Goal: Task Accomplishment & Management: Complete application form

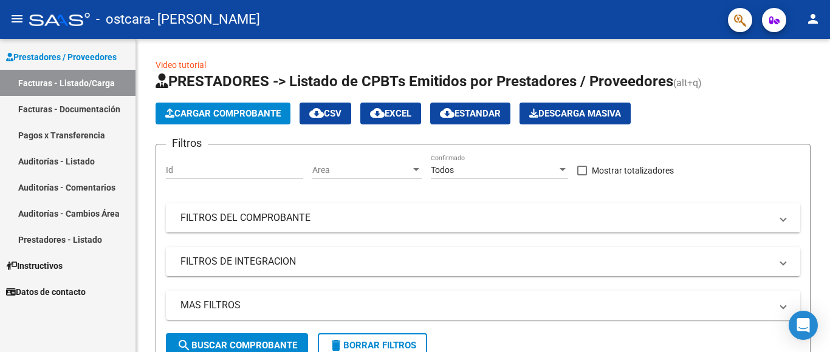
click at [105, 110] on link "Facturas - Documentación" at bounding box center [67, 109] width 135 height 26
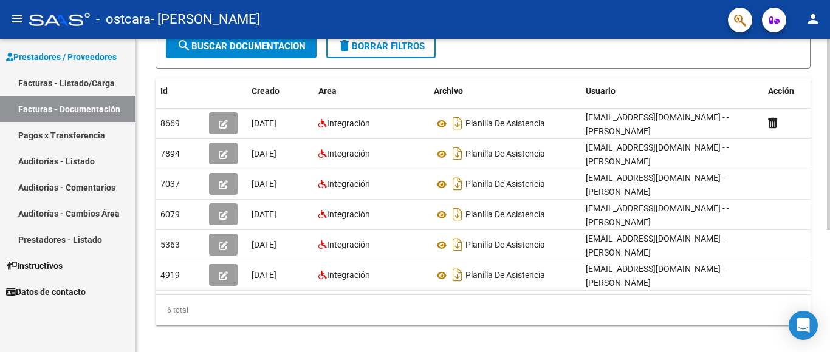
scroll to position [199, 0]
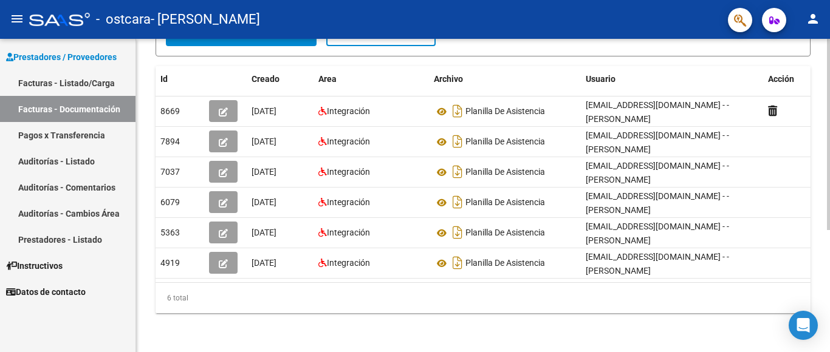
click at [829, 352] on html "menu - ostcara - [PERSON_NAME] ESPERANZA person Prestadores / Proveedores Factu…" at bounding box center [415, 176] width 830 height 352
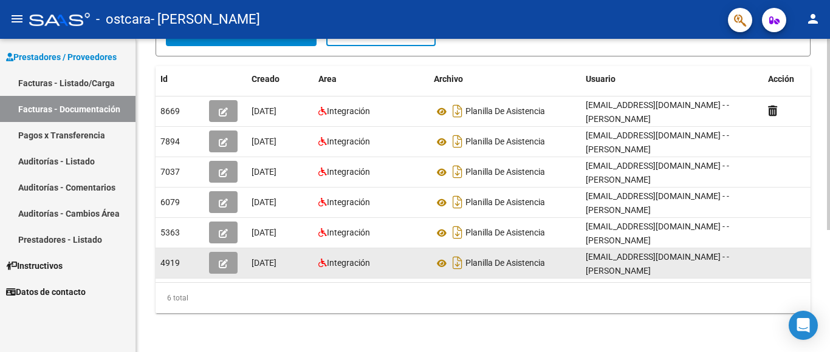
click at [225, 259] on icon "button" at bounding box center [223, 263] width 9 height 9
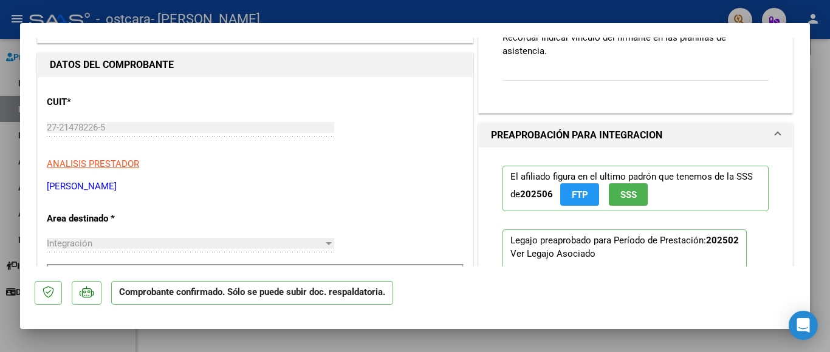
scroll to position [117, 0]
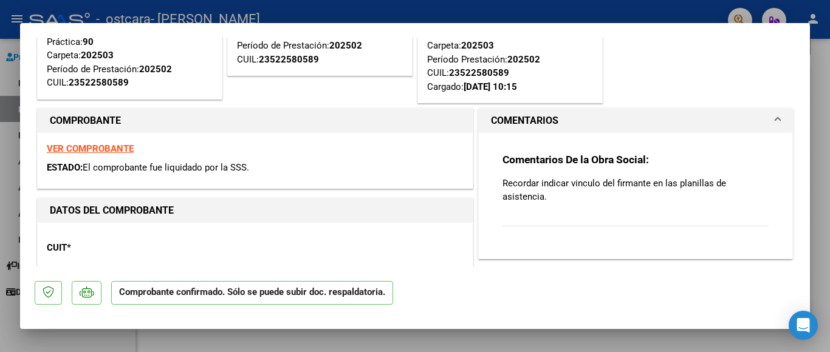
click at [86, 146] on strong "VER COMPROBANTE" at bounding box center [90, 148] width 87 height 11
click at [176, 293] on p "Comprobante confirmado. Sólo se puede subir doc. respaldatoria." at bounding box center [252, 293] width 282 height 24
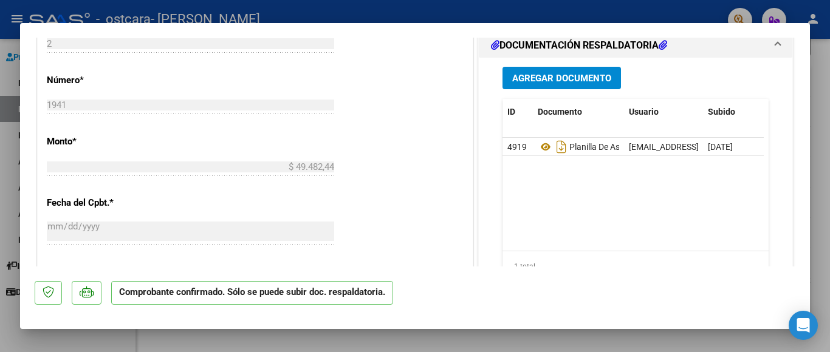
scroll to position [603, 0]
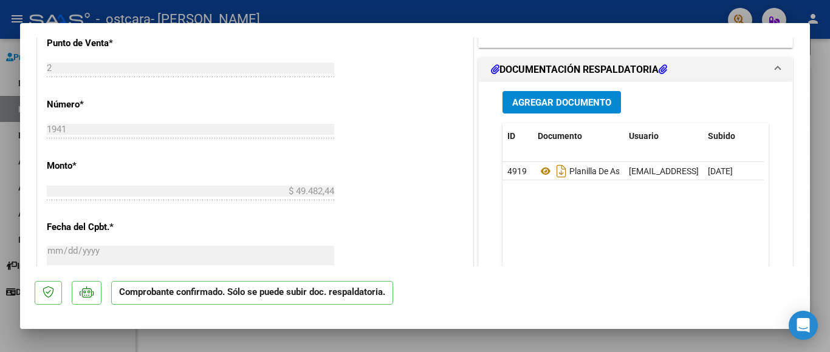
click at [571, 65] on h1 "DOCUMENTACIÓN RESPALDATORIA" at bounding box center [579, 70] width 176 height 15
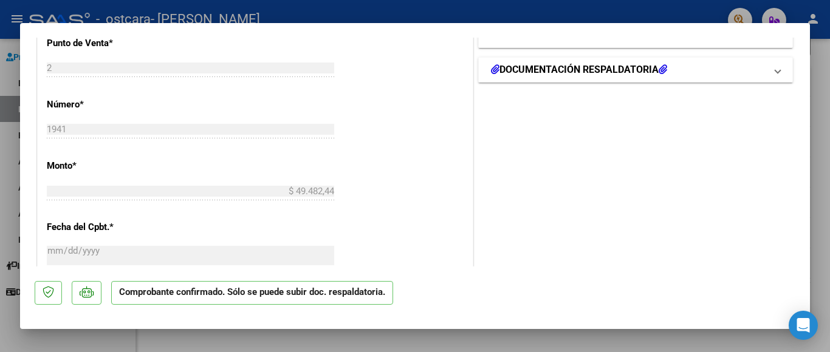
click at [775, 70] on span at bounding box center [777, 70] width 5 height 15
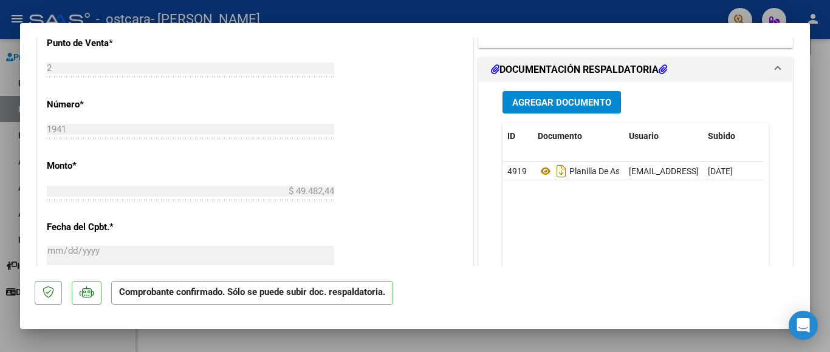
click at [585, 100] on span "Agregar Documento" at bounding box center [561, 102] width 99 height 11
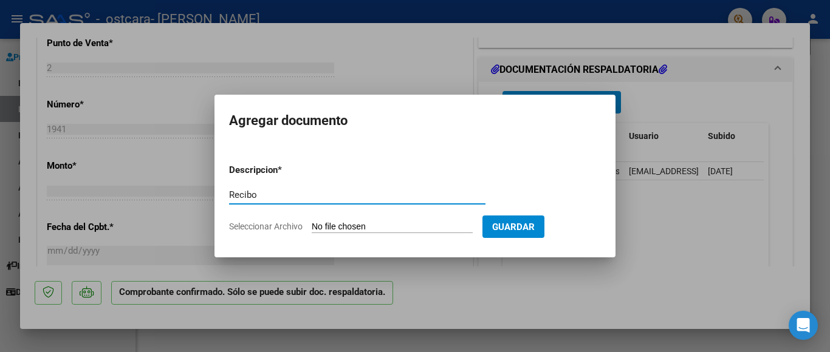
type input "Recibo"
click at [286, 224] on span "Seleccionar Archivo" at bounding box center [266, 227] width 74 height 10
click at [312, 224] on input "Seleccionar Archivo" at bounding box center [392, 228] width 161 height 12
type input "C:\fakepath\Gio recibo febrero.pdf"
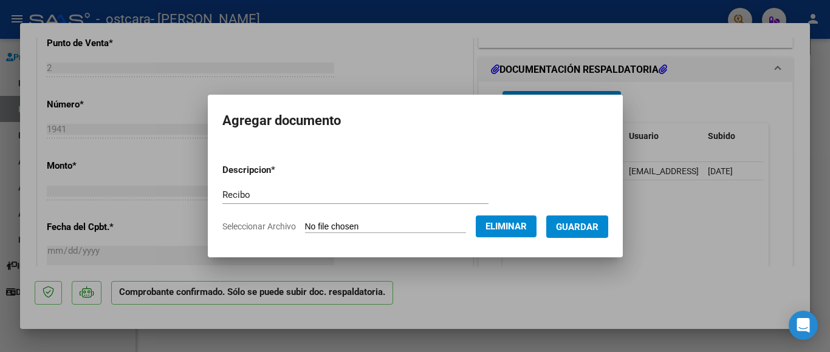
click at [586, 224] on span "Guardar" at bounding box center [577, 227] width 43 height 11
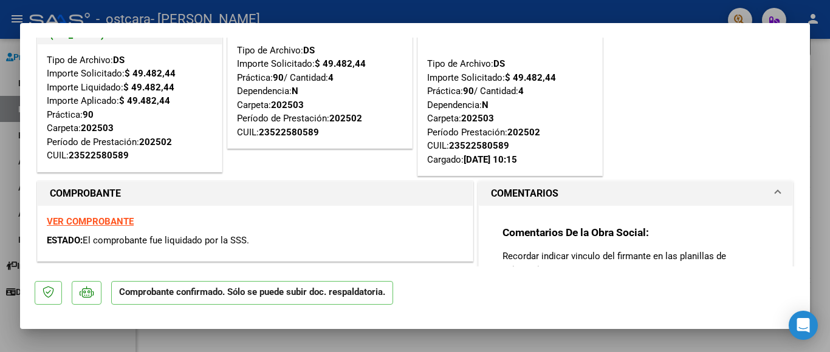
scroll to position [0, 0]
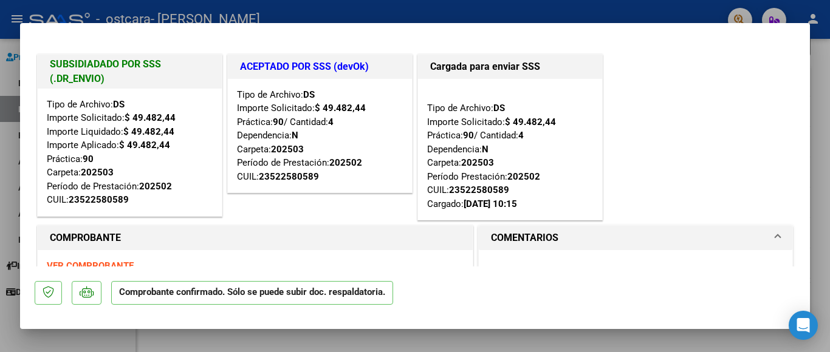
click at [685, 8] on div at bounding box center [415, 176] width 830 height 352
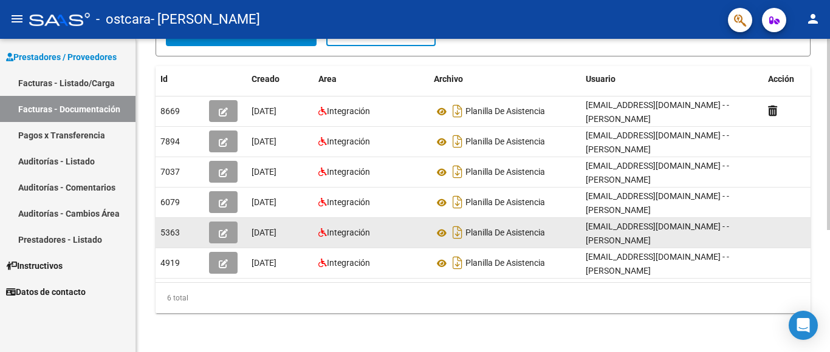
click at [225, 229] on icon "button" at bounding box center [223, 233] width 9 height 9
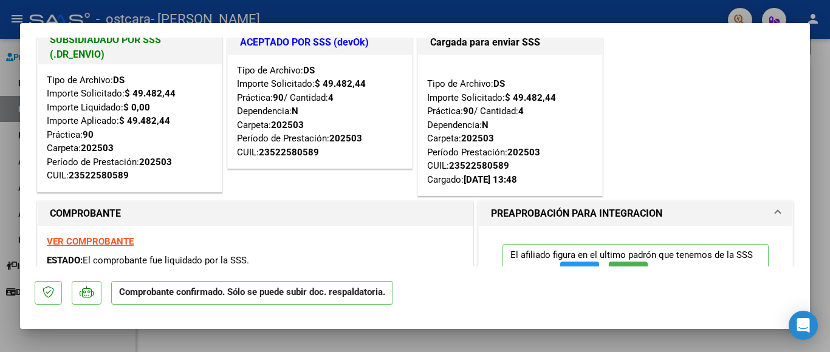
scroll to position [97, 0]
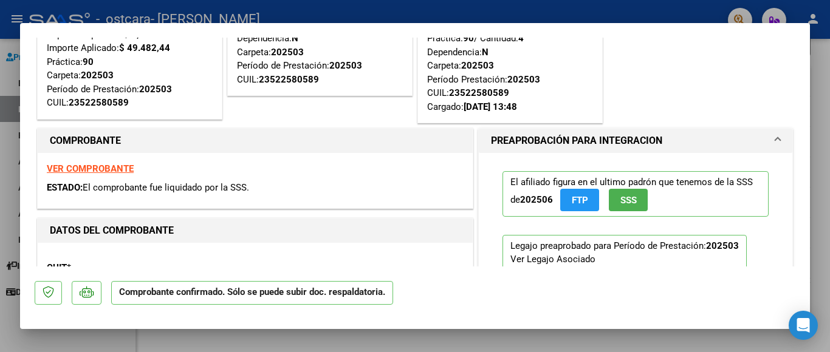
click at [77, 167] on strong "VER COMPROBANTE" at bounding box center [90, 168] width 87 height 11
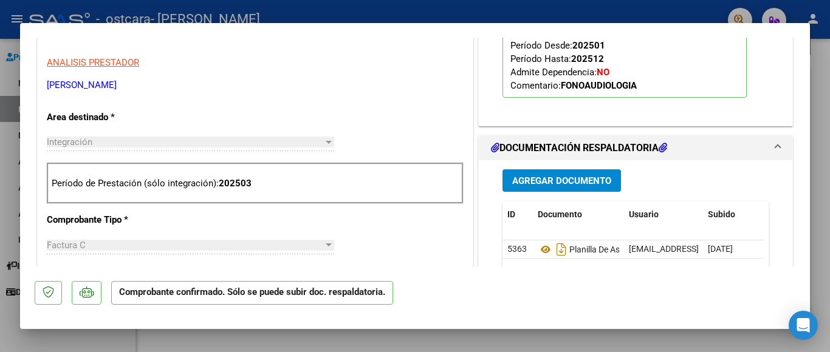
scroll to position [413, 0]
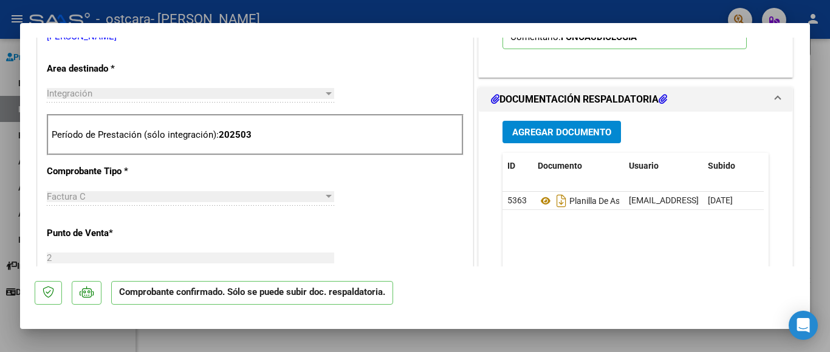
click at [550, 136] on span "Agregar Documento" at bounding box center [561, 132] width 99 height 11
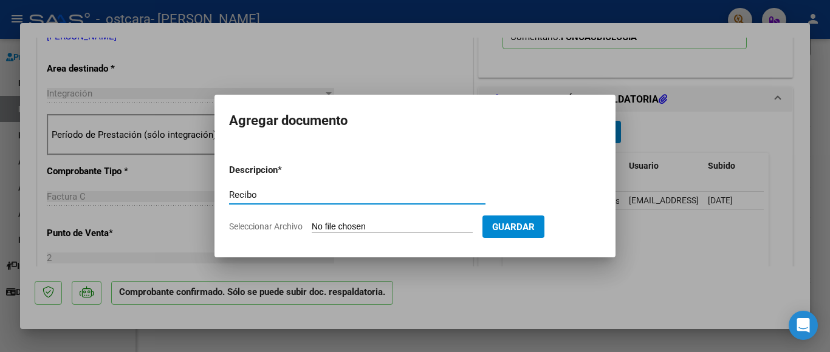
type input "Recibo"
click at [286, 225] on span "Seleccionar Archivo" at bounding box center [266, 227] width 74 height 10
click at [312, 225] on input "Seleccionar Archivo" at bounding box center [392, 228] width 161 height 12
type input "C:\fakepath\Gio recibo [DATE].pdf"
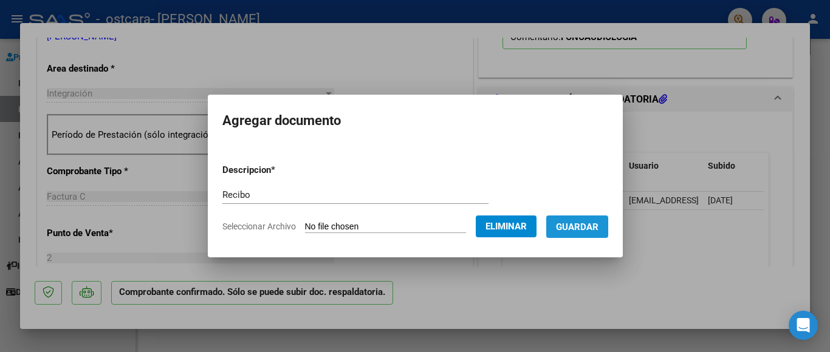
click at [572, 230] on span "Guardar" at bounding box center [577, 227] width 43 height 11
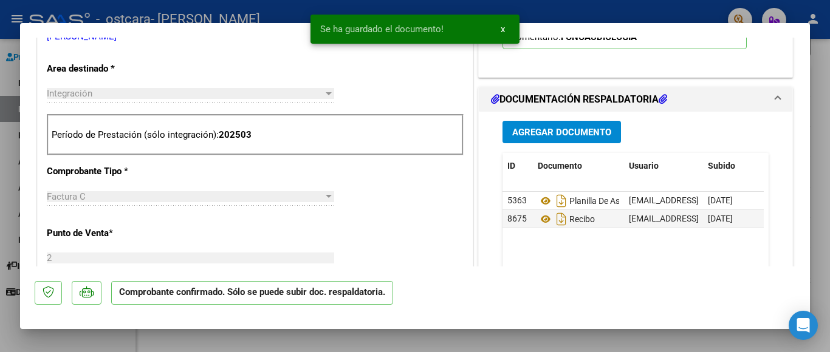
click at [673, 8] on div at bounding box center [415, 176] width 830 height 352
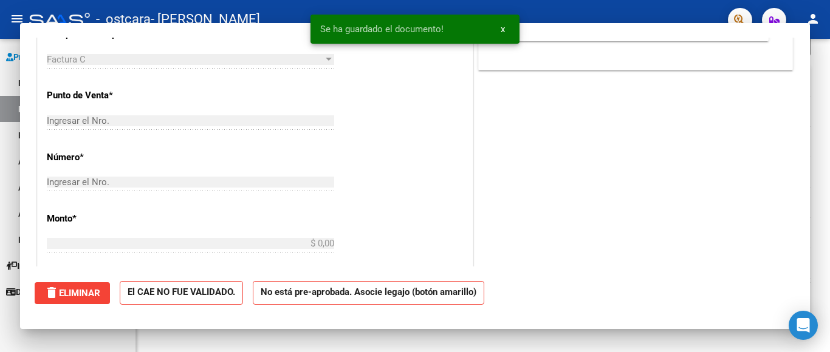
scroll to position [0, 0]
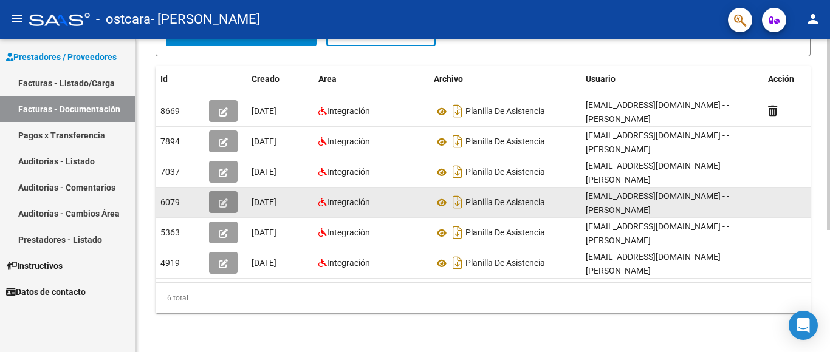
click at [221, 199] on icon "button" at bounding box center [223, 203] width 9 height 9
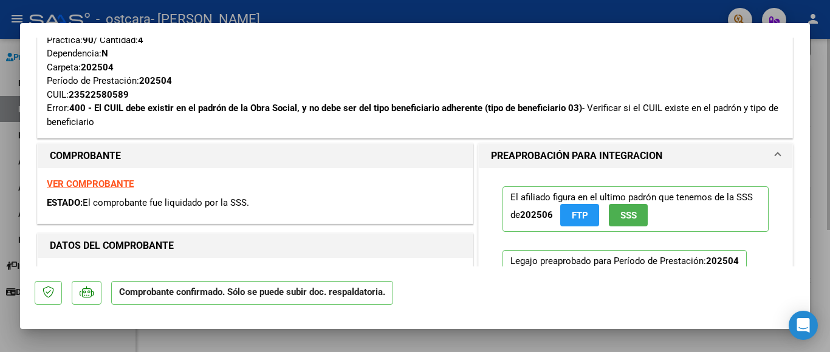
scroll to position [292, 0]
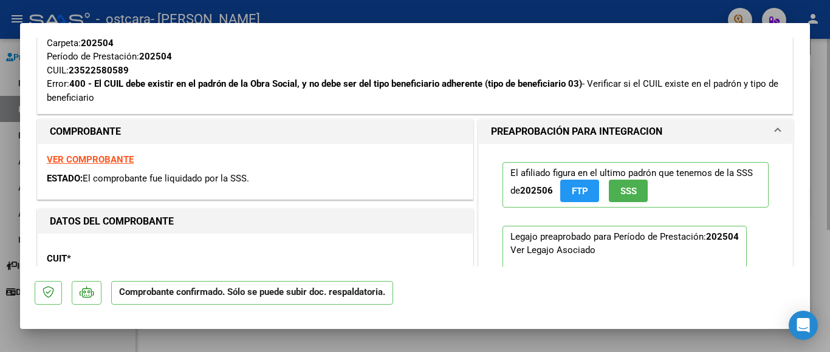
click at [91, 160] on strong "VER COMPROBANTE" at bounding box center [90, 159] width 87 height 11
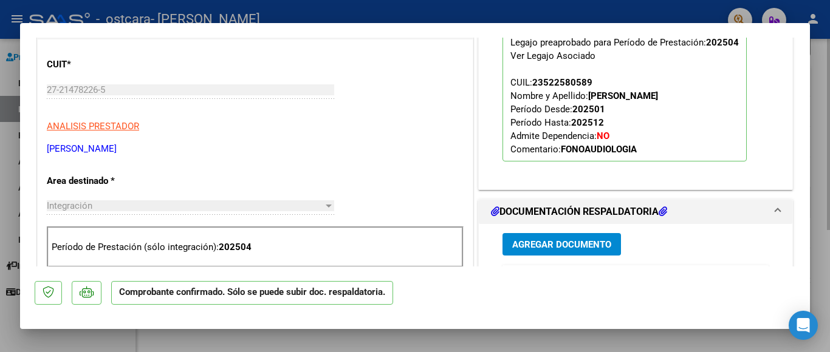
scroll to position [608, 0]
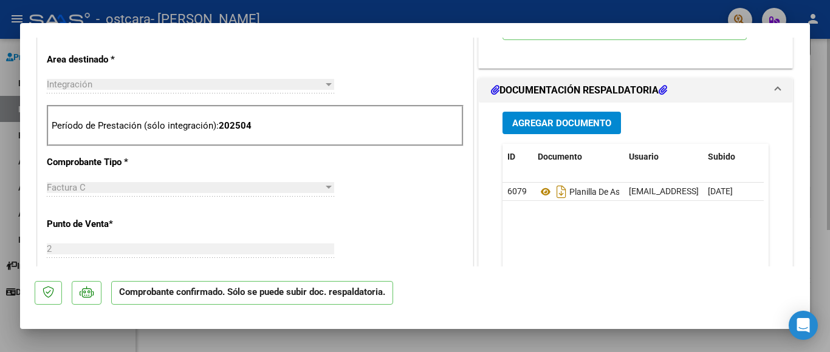
click at [556, 122] on span "Agregar Documento" at bounding box center [561, 123] width 99 height 11
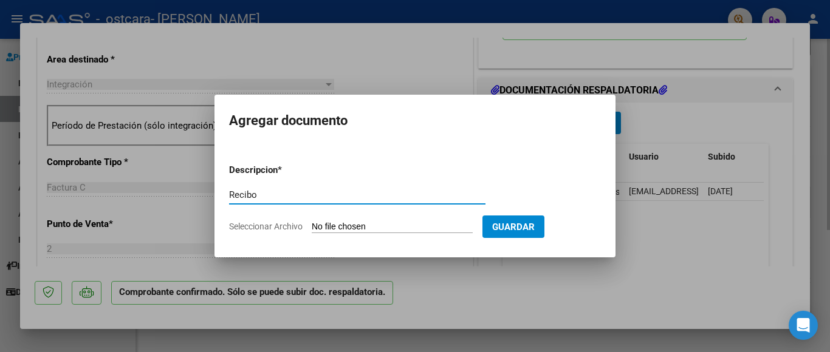
type input "Recibo"
click at [288, 226] on span "Seleccionar Archivo" at bounding box center [266, 227] width 74 height 10
click at [312, 226] on input "Seleccionar Archivo" at bounding box center [392, 228] width 161 height 12
type input "C:\fakepath\Gio recibo [DATE].pdf"
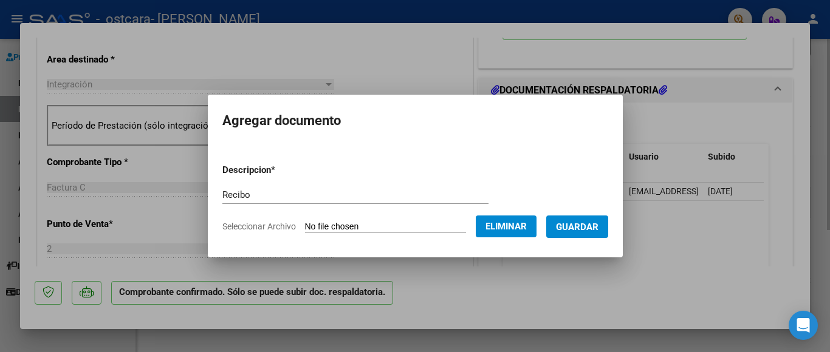
click at [583, 228] on span "Guardar" at bounding box center [577, 227] width 43 height 11
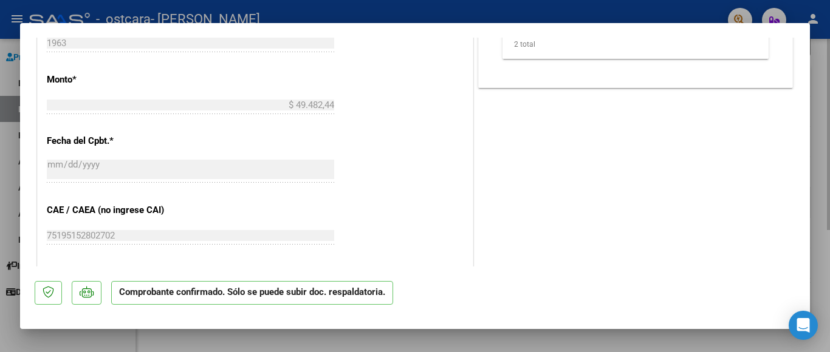
scroll to position [972, 0]
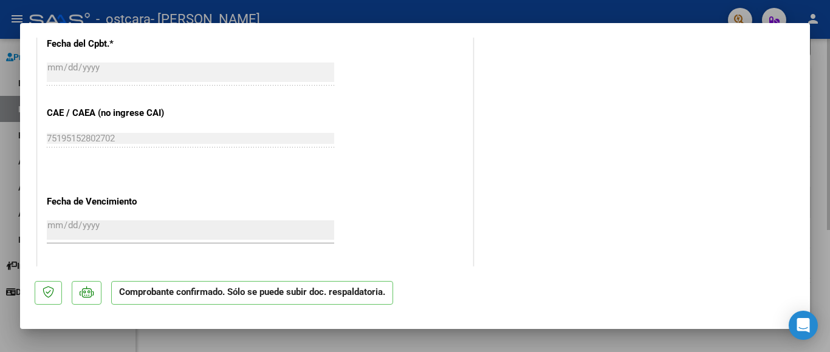
click at [619, 9] on div at bounding box center [415, 176] width 830 height 352
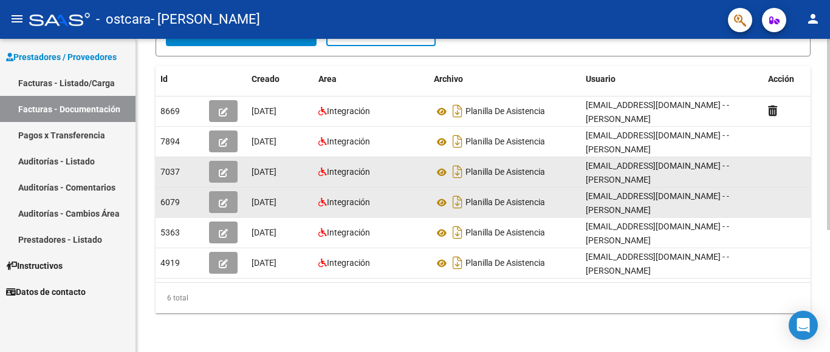
click at [228, 161] on button "button" at bounding box center [223, 172] width 29 height 22
click at [221, 168] on icon "button" at bounding box center [223, 172] width 9 height 9
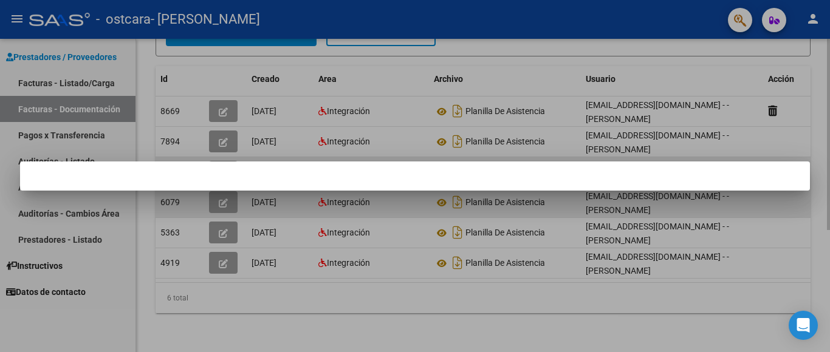
click at [221, 162] on div at bounding box center [415, 176] width 790 height 29
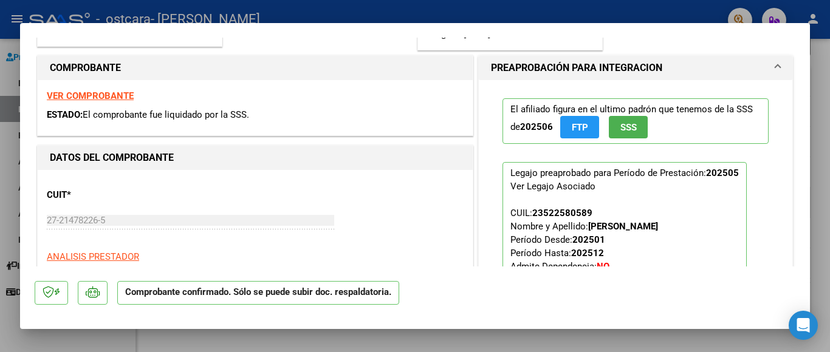
scroll to position [194, 0]
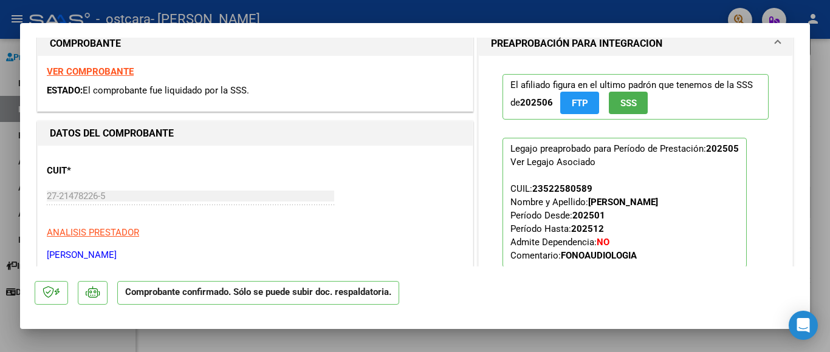
click at [97, 72] on strong "VER COMPROBANTE" at bounding box center [90, 71] width 87 height 11
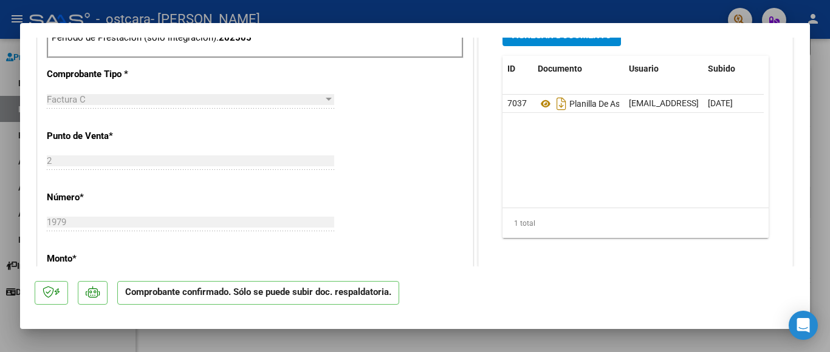
scroll to position [389, 0]
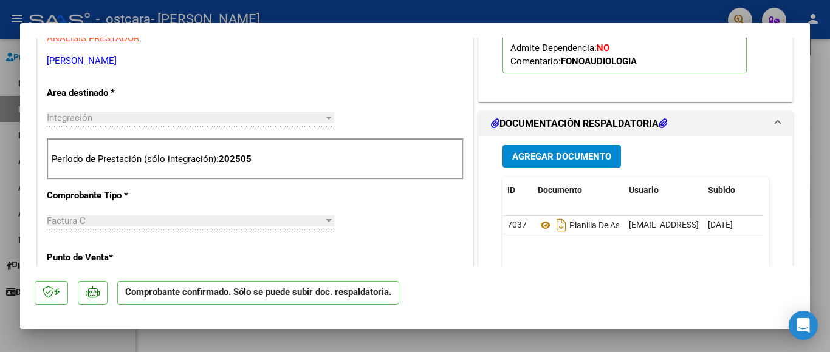
click at [569, 158] on span "Agregar Documento" at bounding box center [561, 156] width 99 height 11
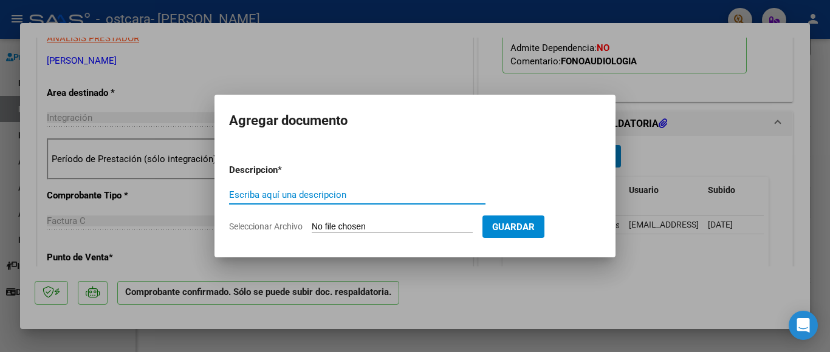
click at [232, 194] on input "Escriba aquí una descripcion" at bounding box center [357, 195] width 256 height 11
type input "Recibo"
click at [289, 224] on span "Seleccionar Archivo" at bounding box center [266, 227] width 74 height 10
click at [312, 224] on input "Seleccionar Archivo" at bounding box center [392, 228] width 161 height 12
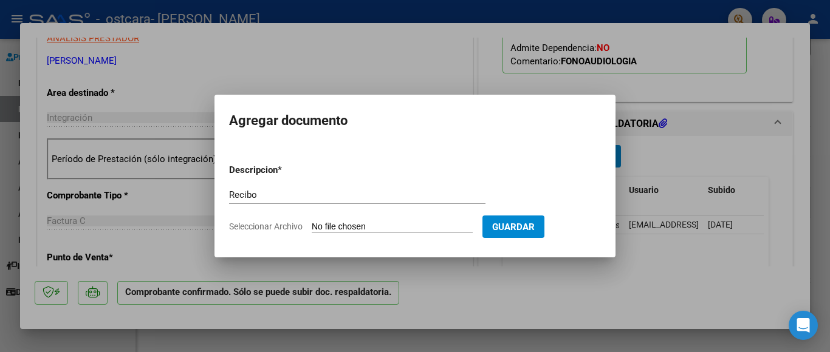
type input "C:\fakepath\Gio recibo [DATE].pdf"
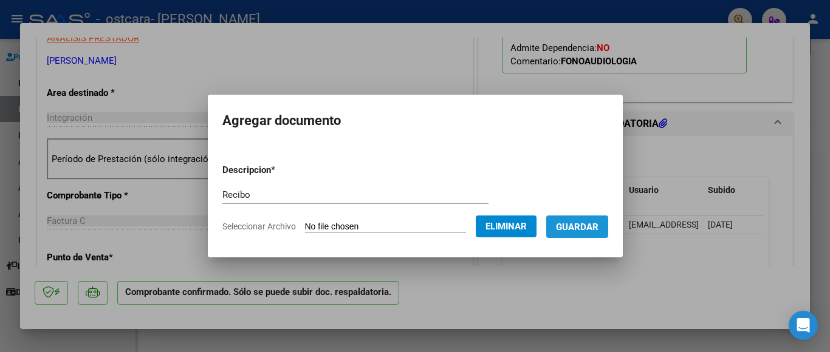
click at [583, 222] on span "Guardar" at bounding box center [577, 227] width 43 height 11
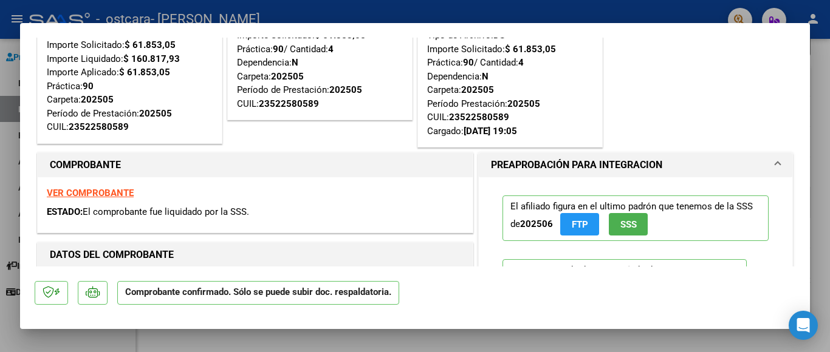
scroll to position [0, 0]
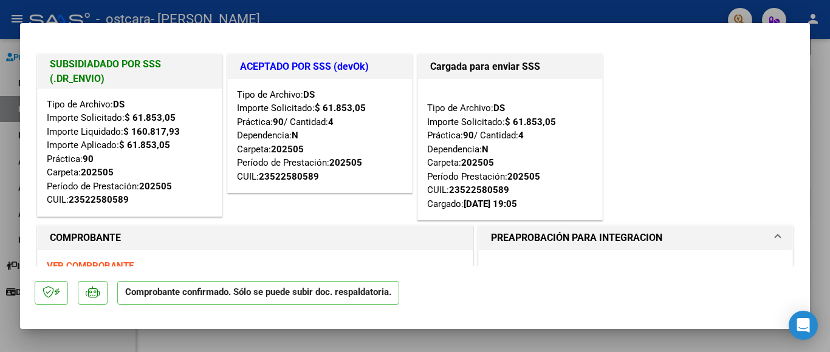
click at [697, 13] on div at bounding box center [415, 176] width 830 height 352
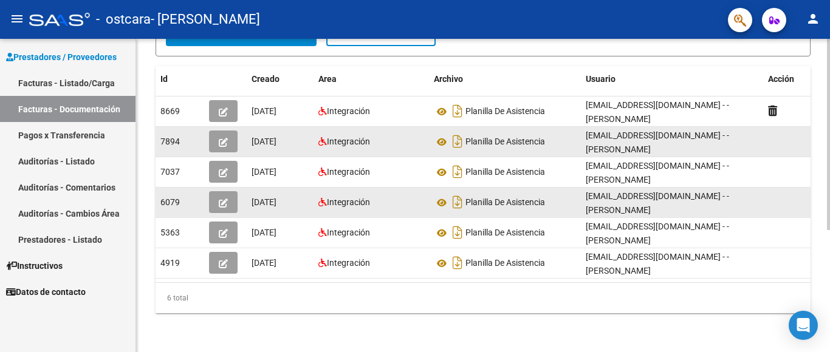
click at [229, 131] on button "button" at bounding box center [223, 142] width 29 height 22
click at [224, 138] on icon "button" at bounding box center [223, 142] width 9 height 9
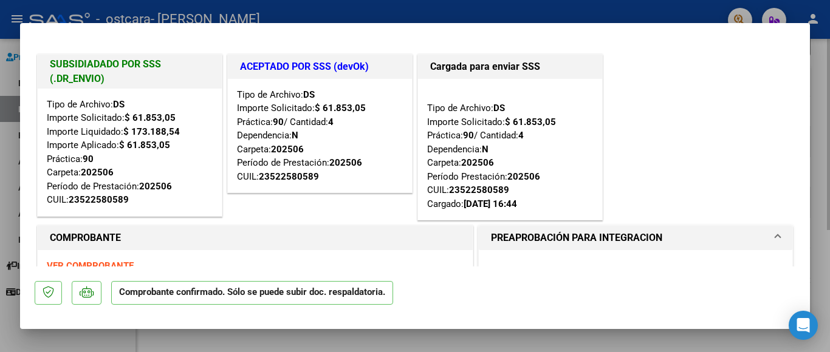
click at [651, 2] on div at bounding box center [415, 176] width 830 height 352
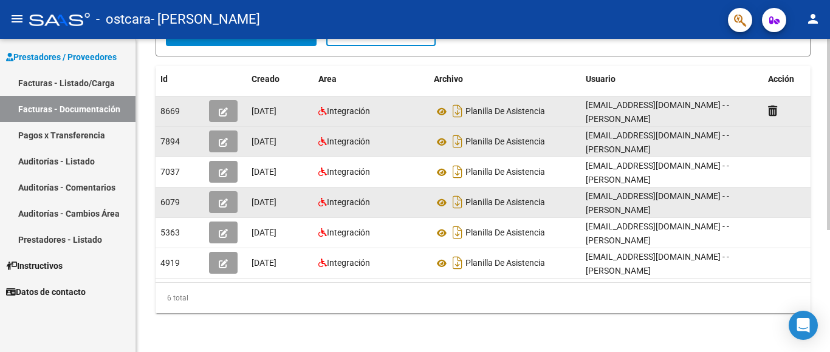
click at [222, 108] on icon "button" at bounding box center [223, 112] width 9 height 9
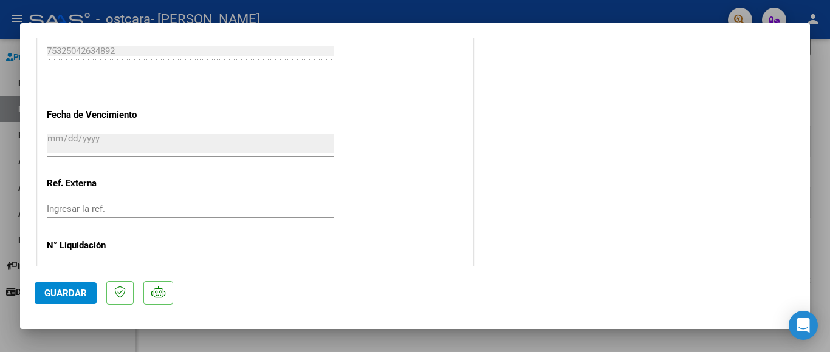
scroll to position [799, 0]
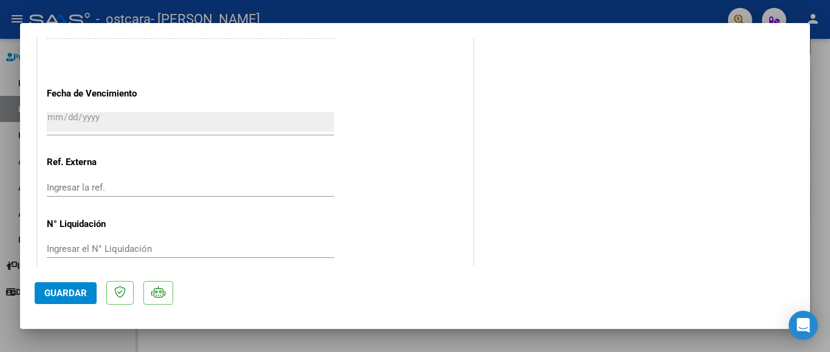
click at [661, 12] on div at bounding box center [415, 176] width 830 height 352
